Goal: Check status: Check status

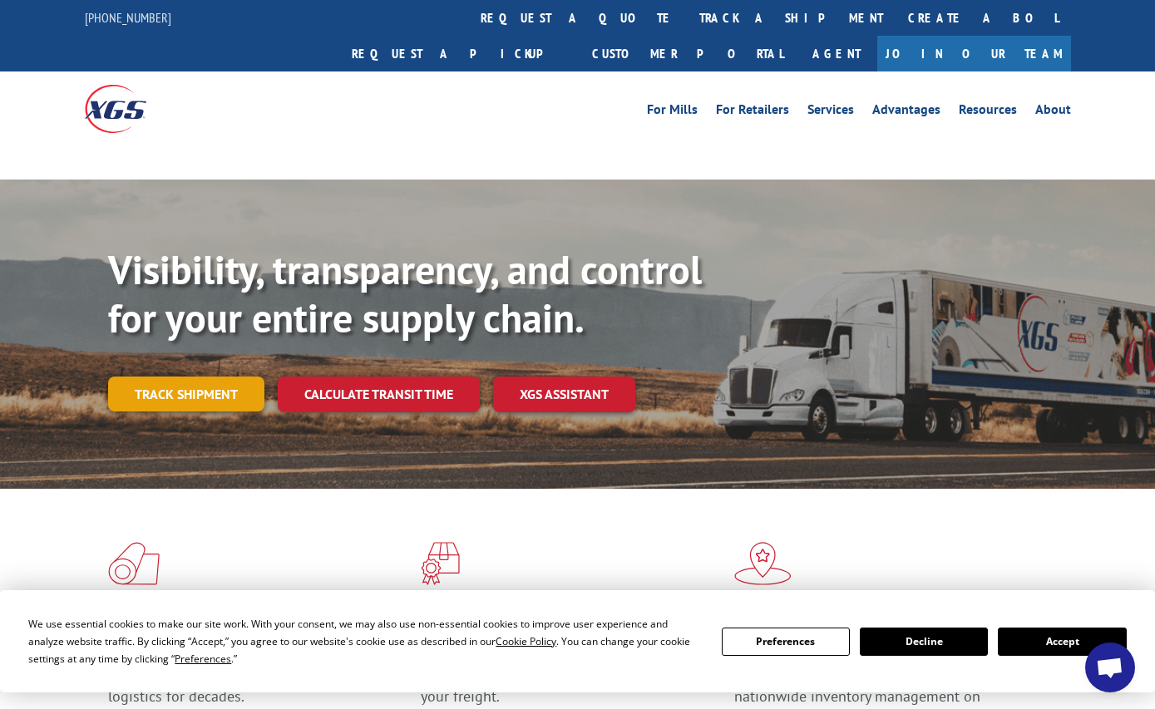
click at [206, 377] on link "Track shipment" at bounding box center [186, 394] width 156 height 35
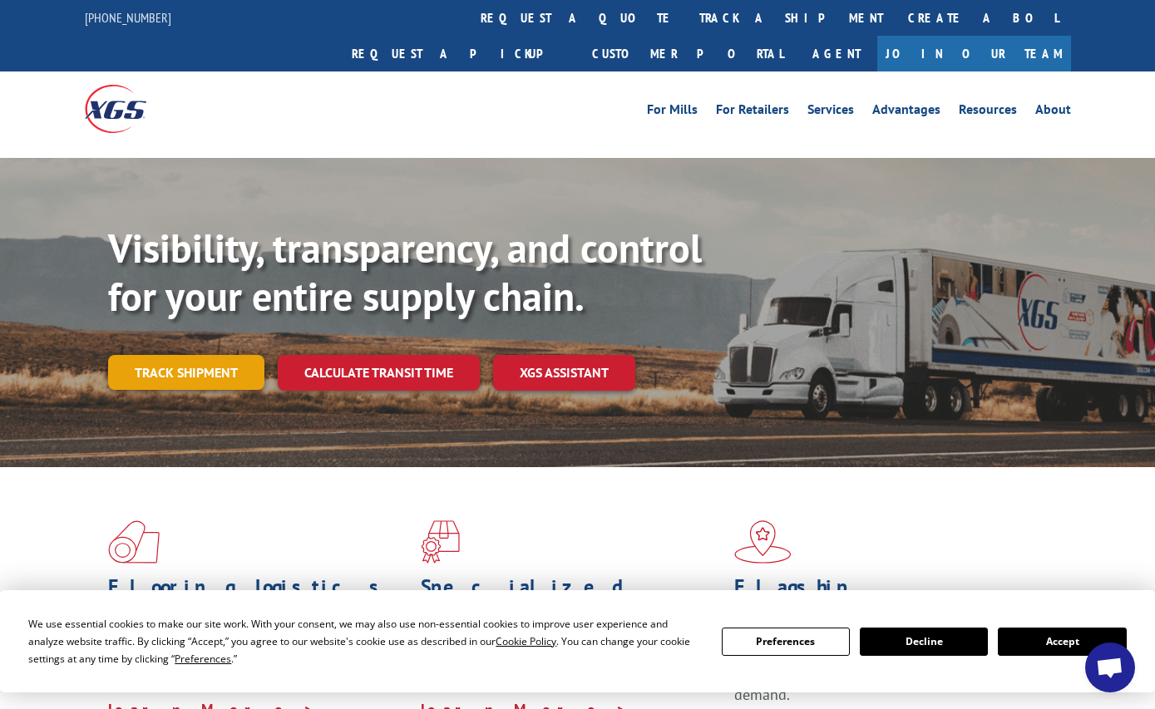
click at [178, 355] on link "Track shipment" at bounding box center [186, 372] width 156 height 35
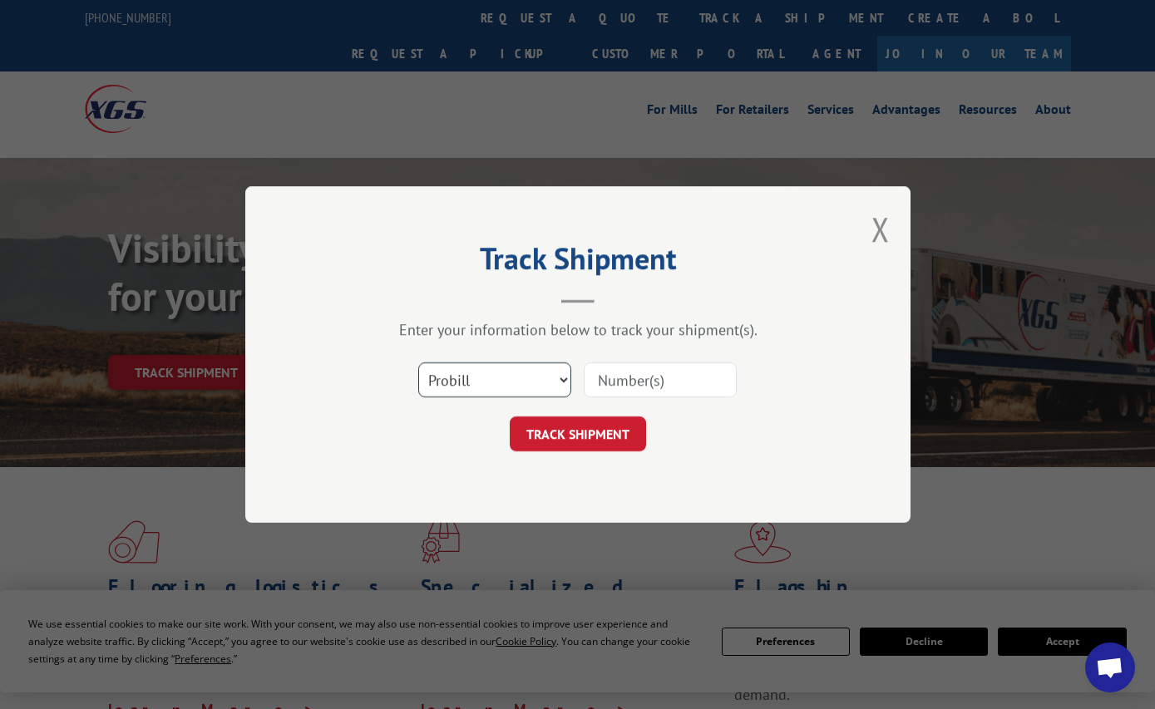
click at [529, 381] on select "Select category... Probill BOL PO" at bounding box center [494, 379] width 153 height 35
select select "bol"
click at [418, 362] on select "Select category... Probill BOL PO" at bounding box center [494, 379] width 153 height 35
click at [610, 387] on input at bounding box center [660, 379] width 153 height 35
type input "31854"
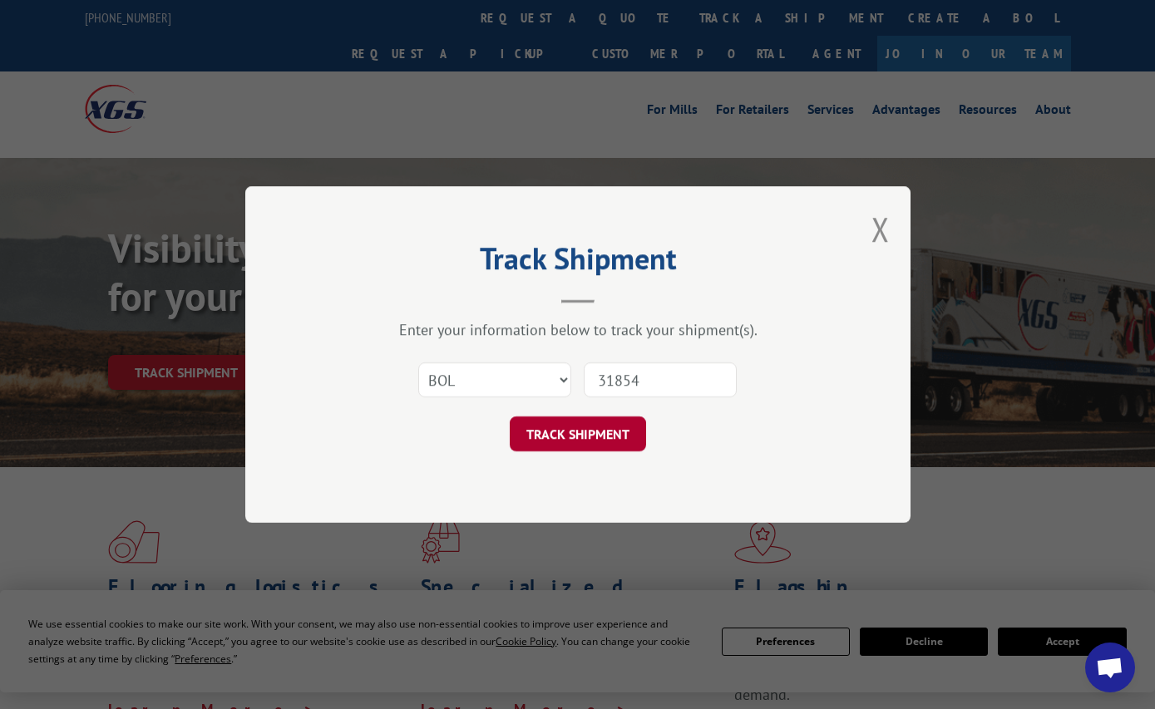
click at [580, 437] on button "TRACK SHIPMENT" at bounding box center [578, 433] width 136 height 35
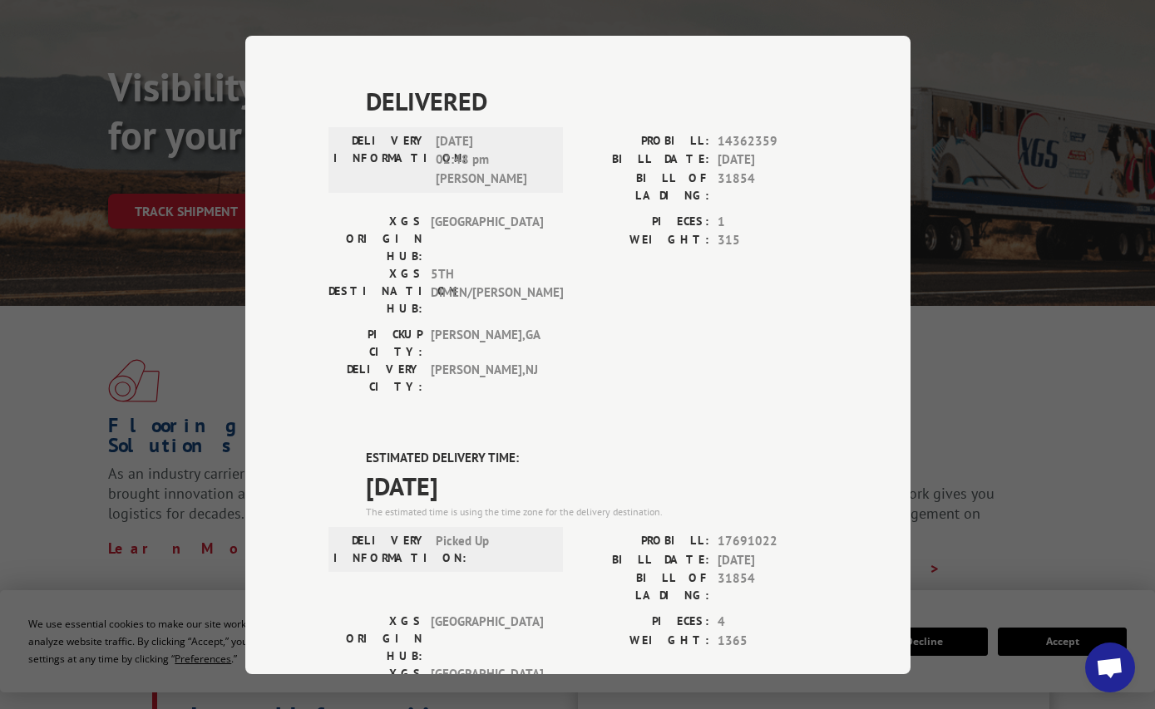
scroll to position [166, 0]
